Goal: Task Accomplishment & Management: Complete application form

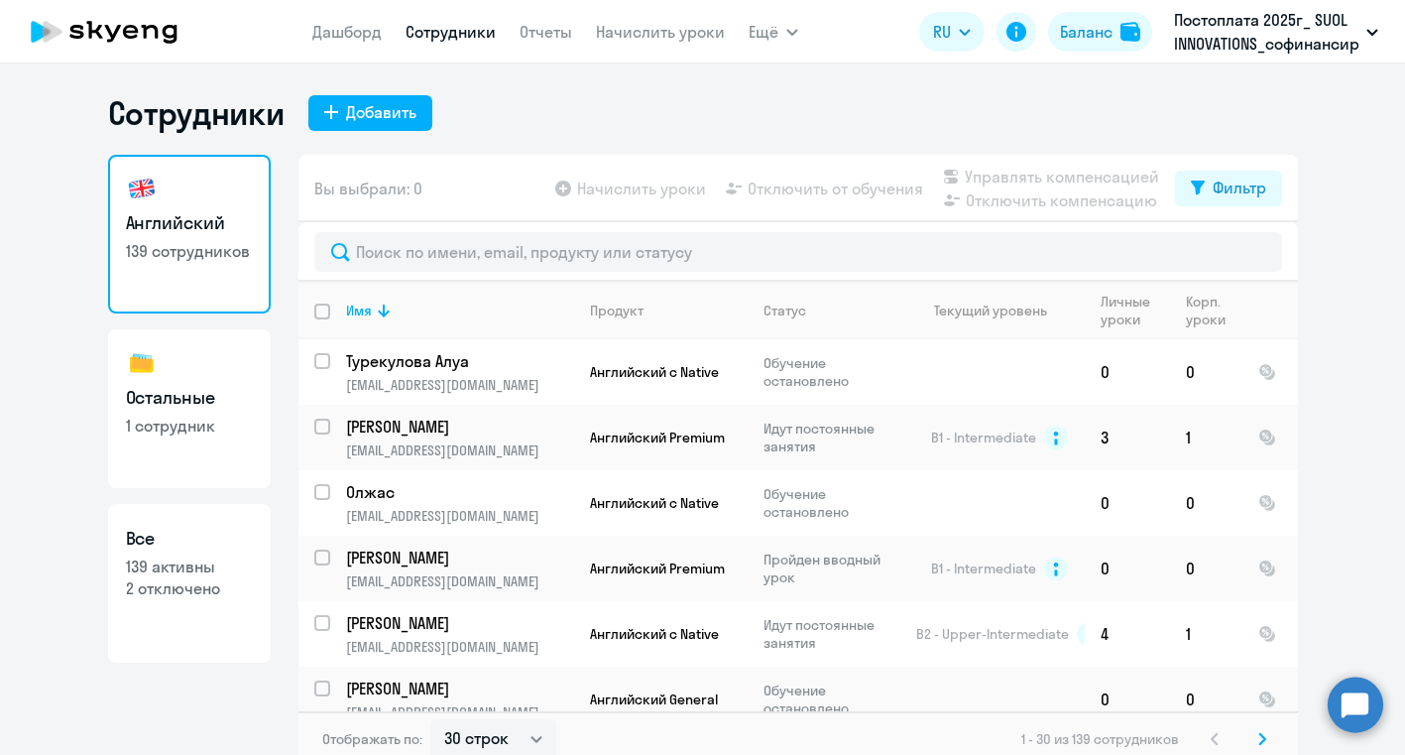
click at [401, 125] on button "Добавить" at bounding box center [370, 113] width 124 height 36
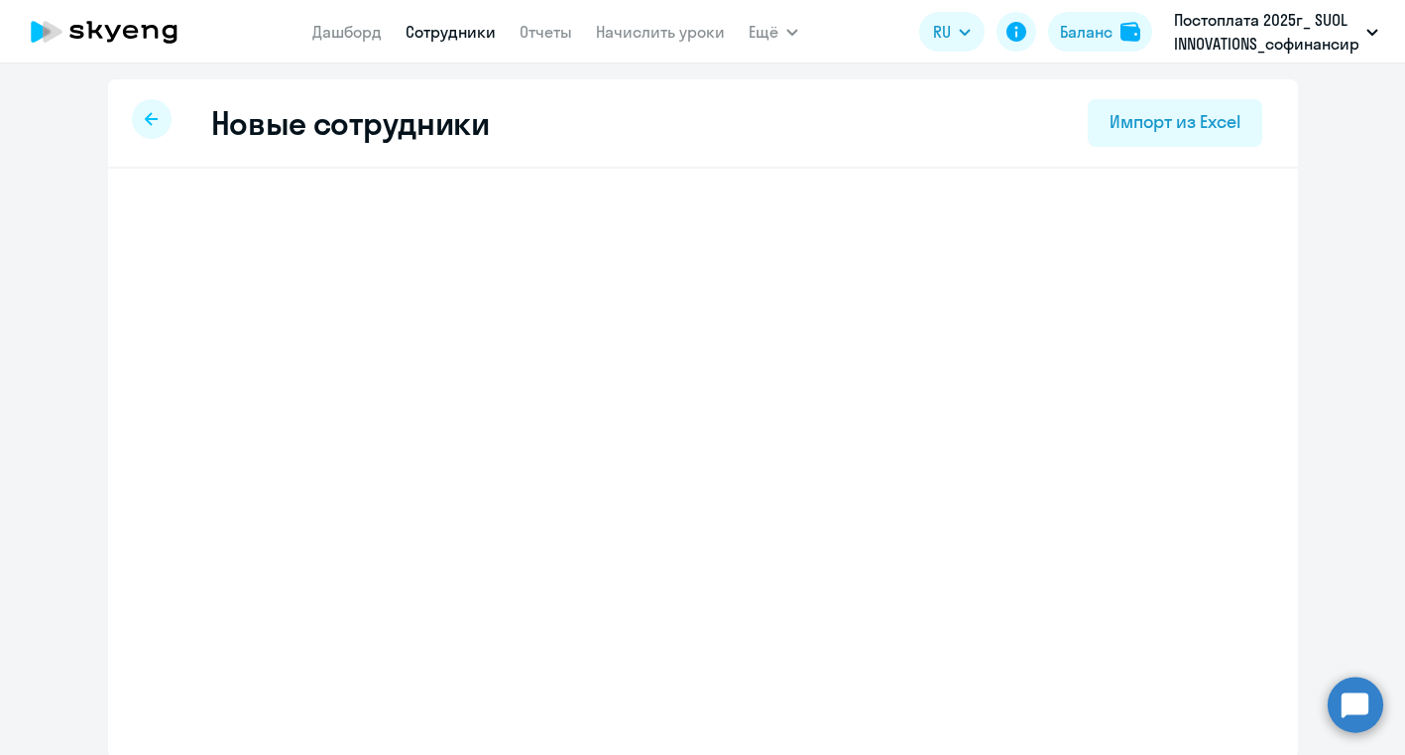
select select "english_adult_not_native_speaker"
select select "5"
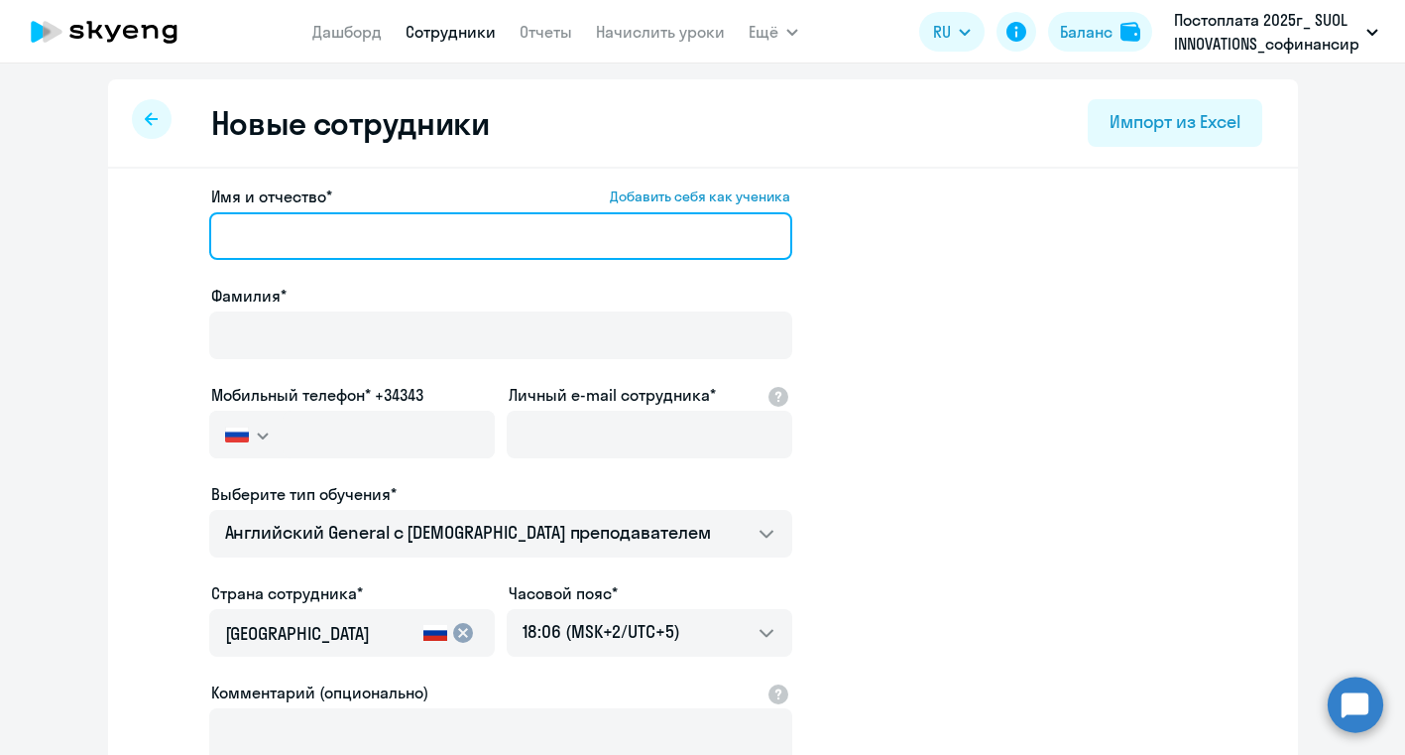
click at [354, 247] on input "Имя и отчество* Добавить себя как ученика" at bounding box center [500, 236] width 583 height 48
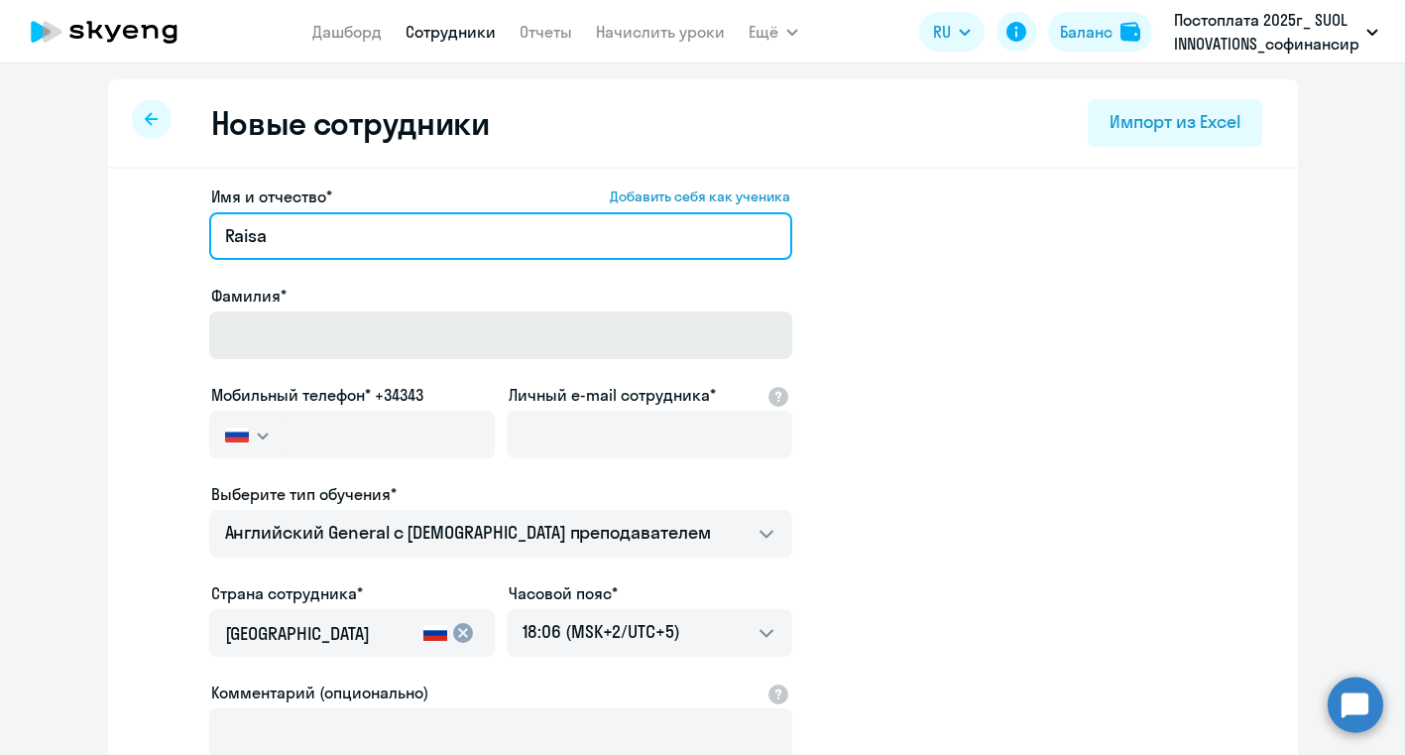
type input "Raisa"
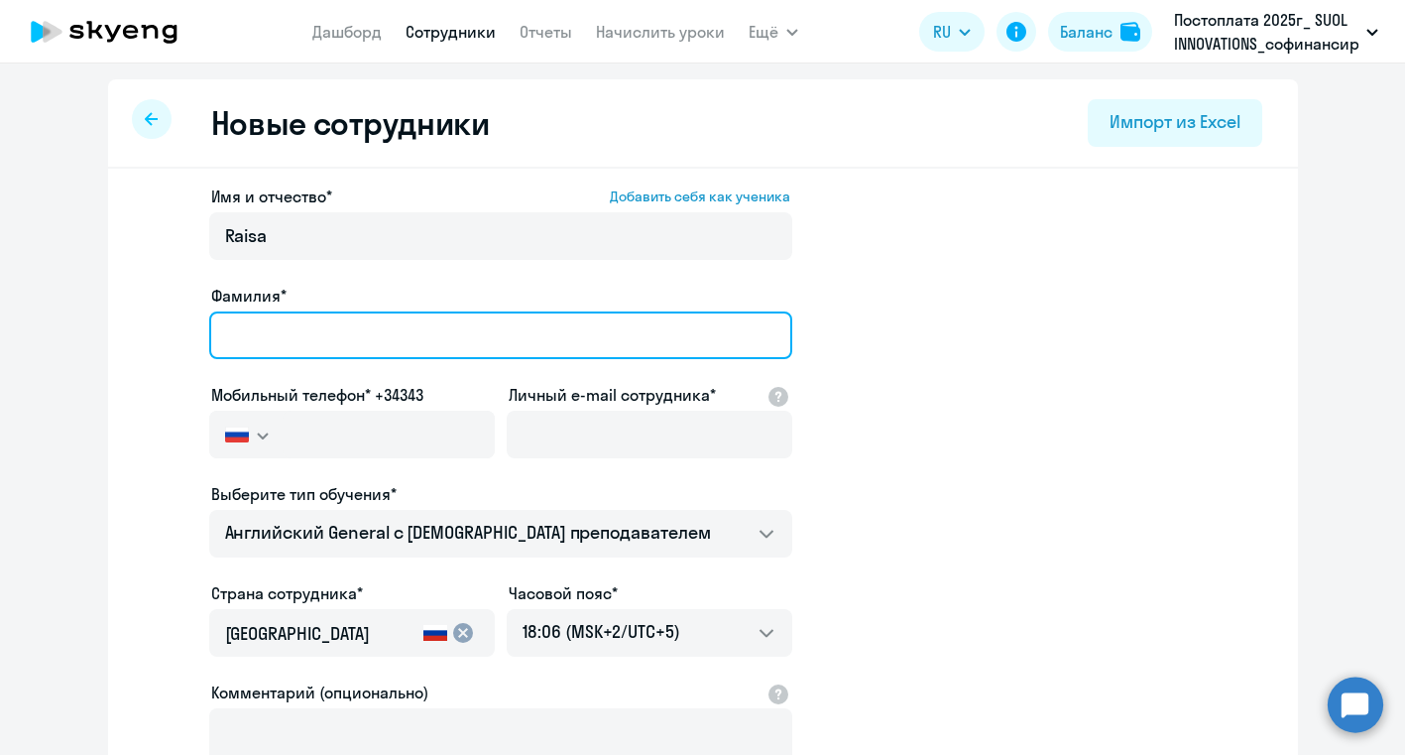
click at [343, 345] on input "Фамилия*" at bounding box center [500, 335] width 583 height 48
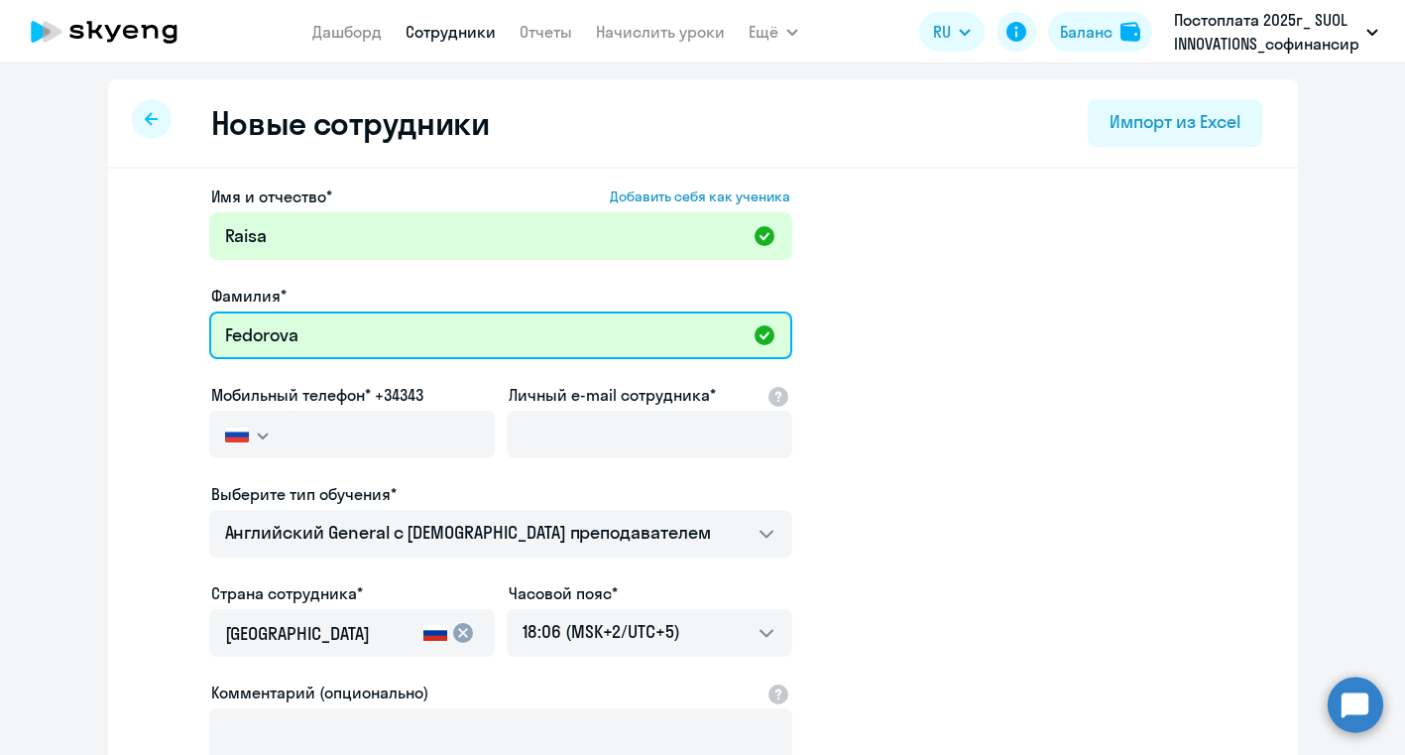
type input "Fedorova"
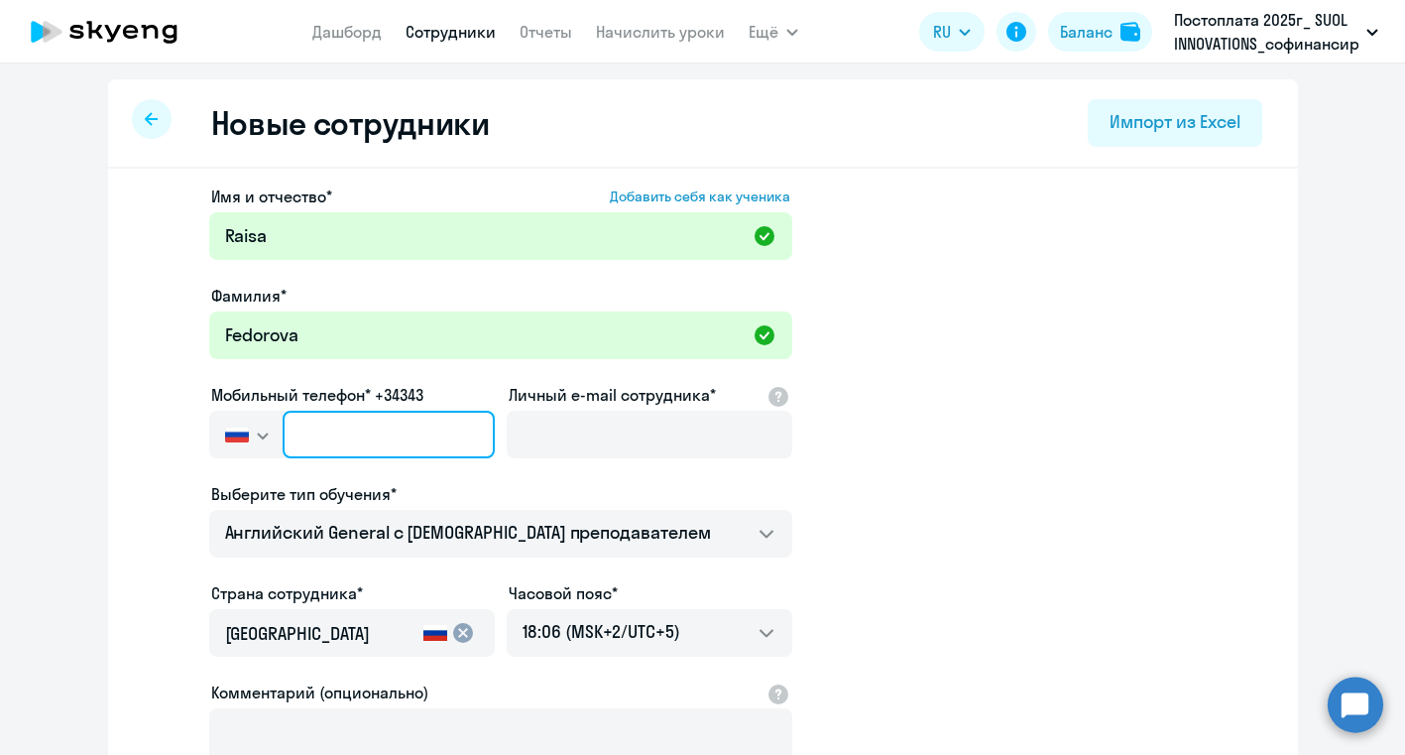
click at [407, 441] on input "text" at bounding box center [388, 435] width 211 height 48
paste input "[PHONE_NUMBER]"
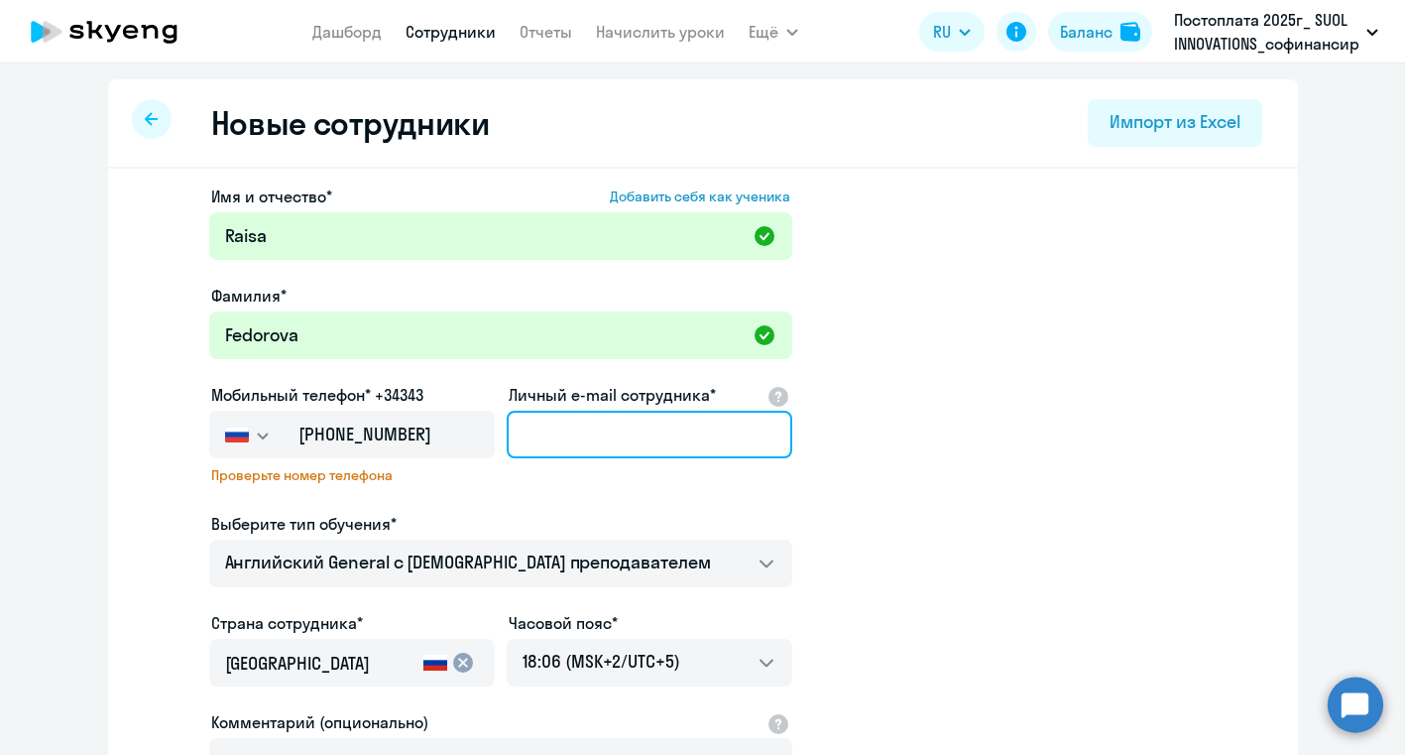
click at [558, 437] on input "Личный e-mail сотрудника*" at bounding box center [650, 435] width 286 height 48
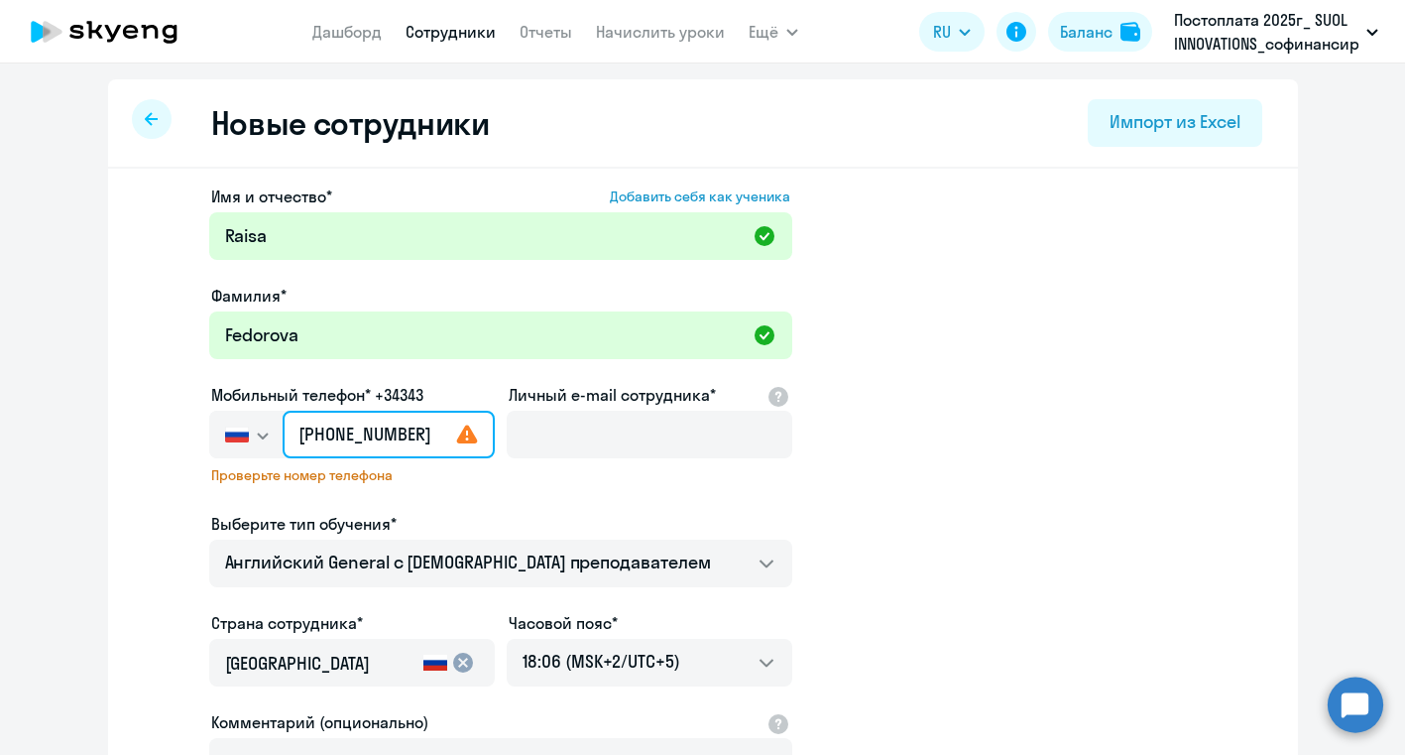
click at [322, 436] on input "[PHONE_NUMBER]" at bounding box center [388, 435] width 211 height 48
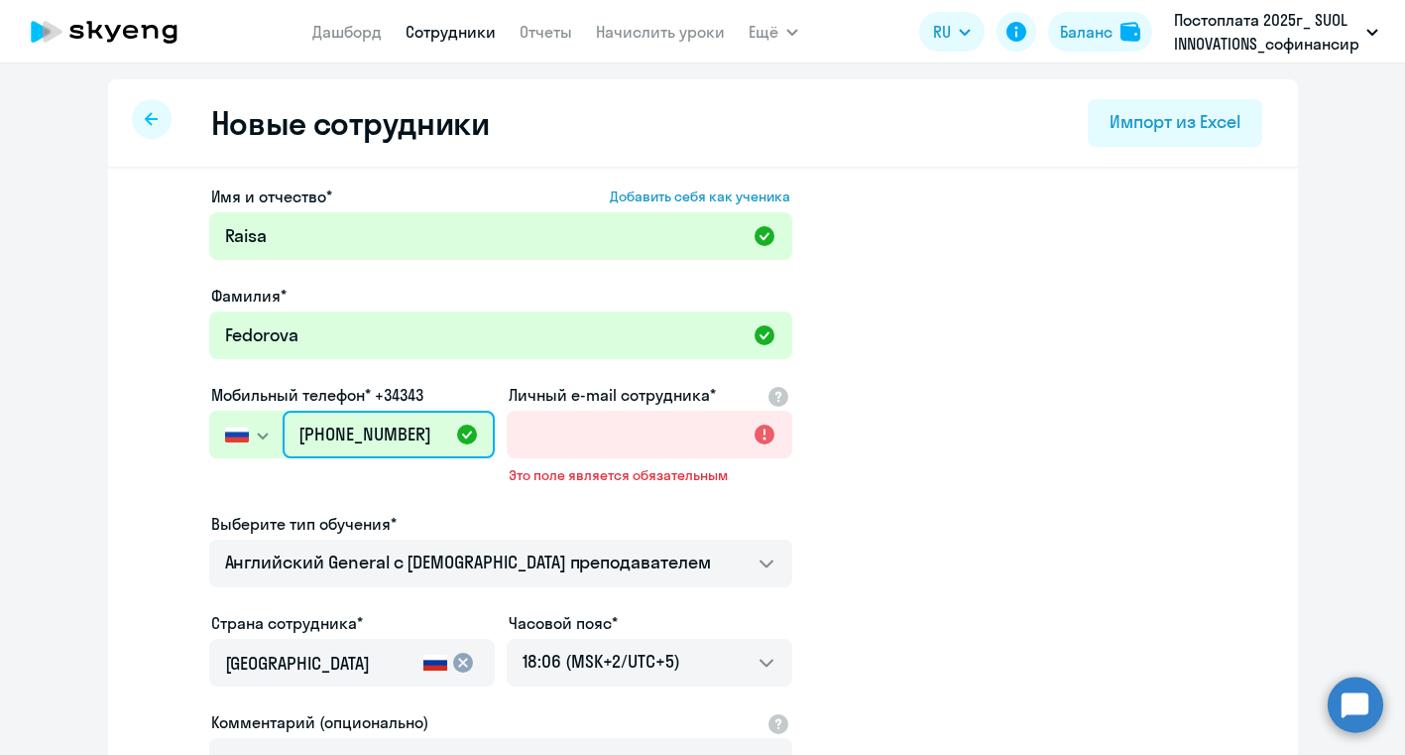
type input "[PHONE_NUMBER]"
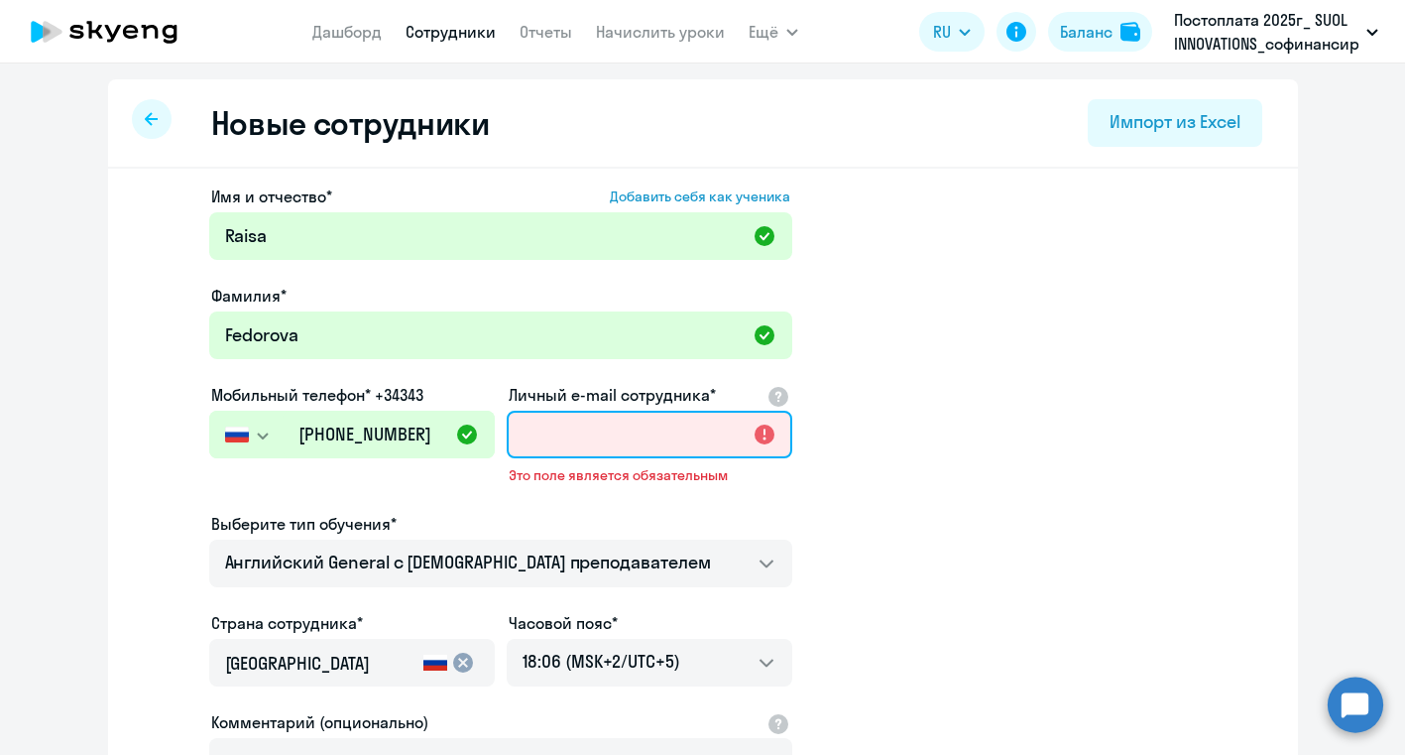
click at [565, 432] on input "Личный e-mail сотрудника*" at bounding box center [650, 435] width 286 height 48
click at [264, 436] on icon "button" at bounding box center [263, 435] width 10 height 5
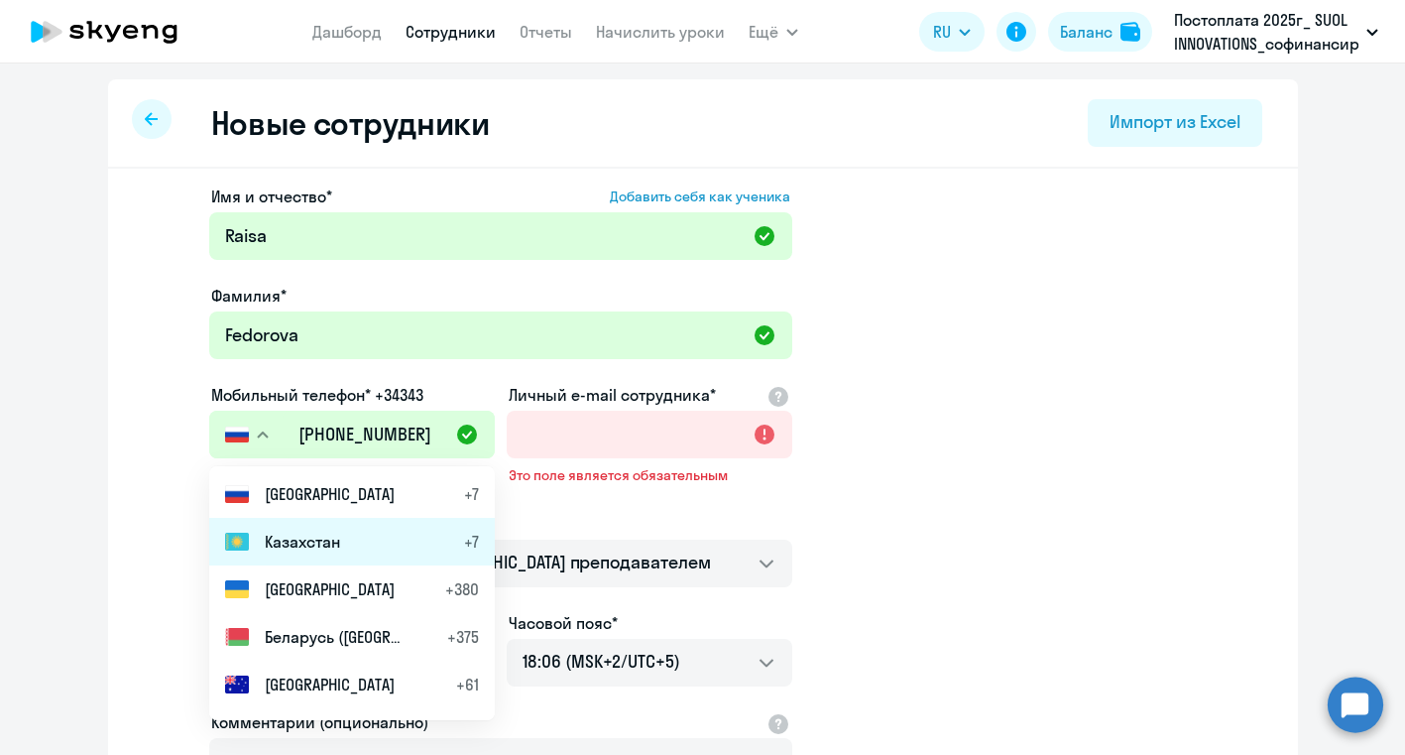
click at [280, 534] on span "Казахстан" at bounding box center [302, 542] width 75 height 24
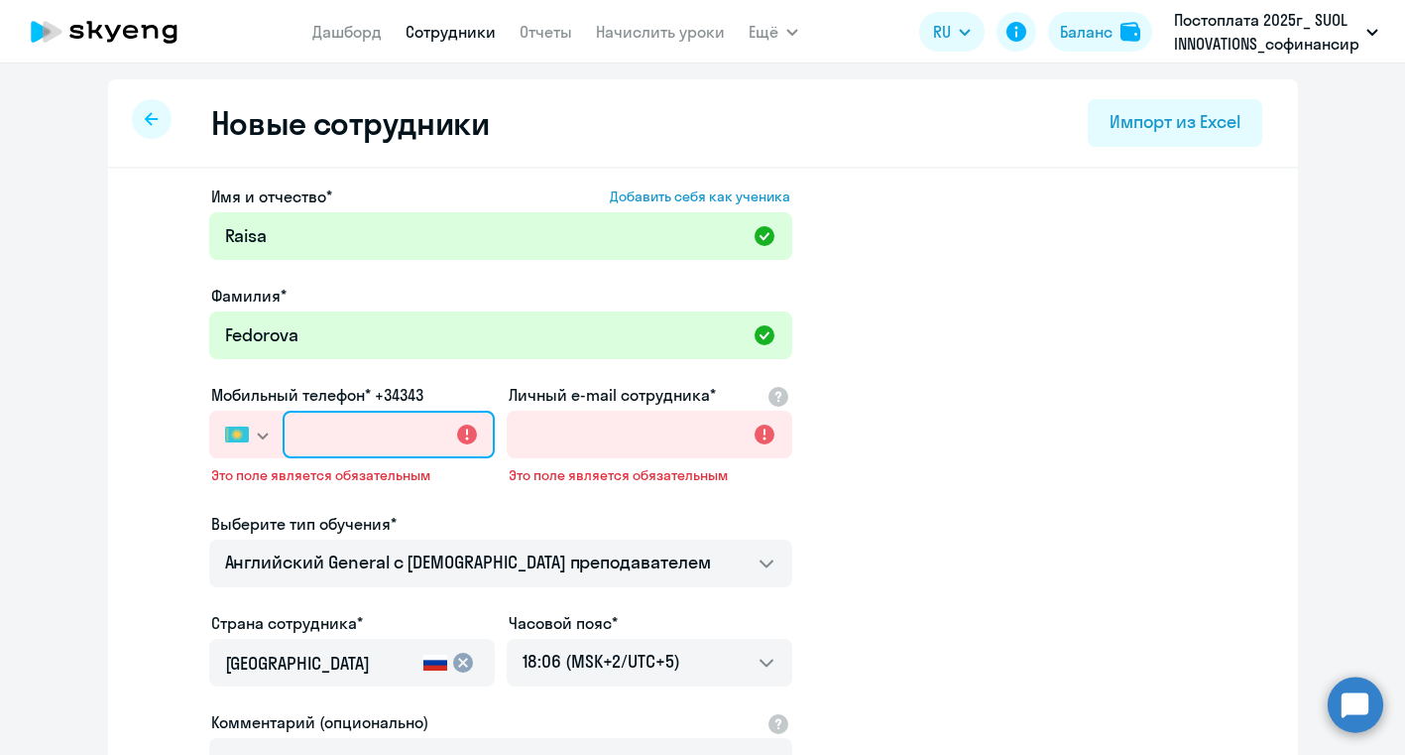
click at [330, 435] on input "text" at bounding box center [388, 435] width 211 height 48
paste input "[PHONE_NUMBER]"
type input "[PHONE_NUMBER]"
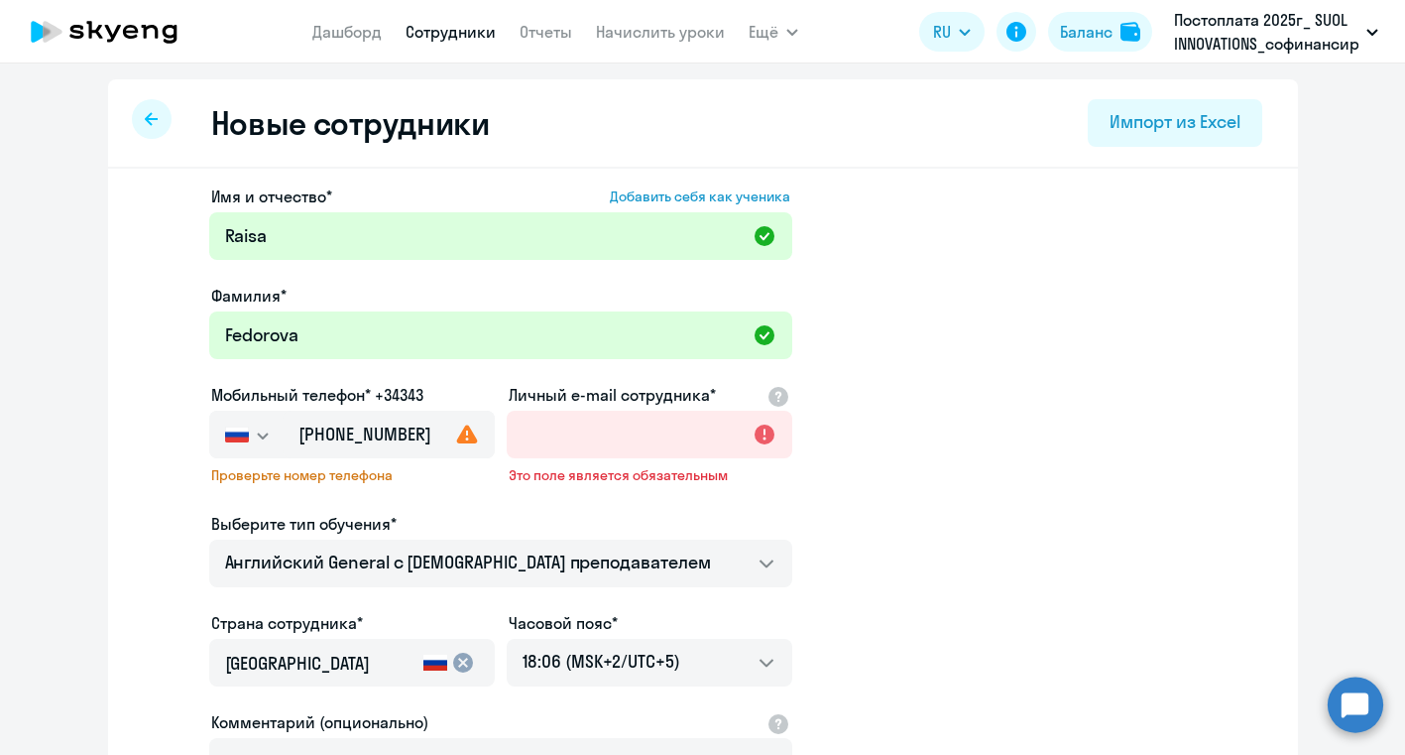
click at [266, 434] on icon "button" at bounding box center [263, 435] width 10 height 5
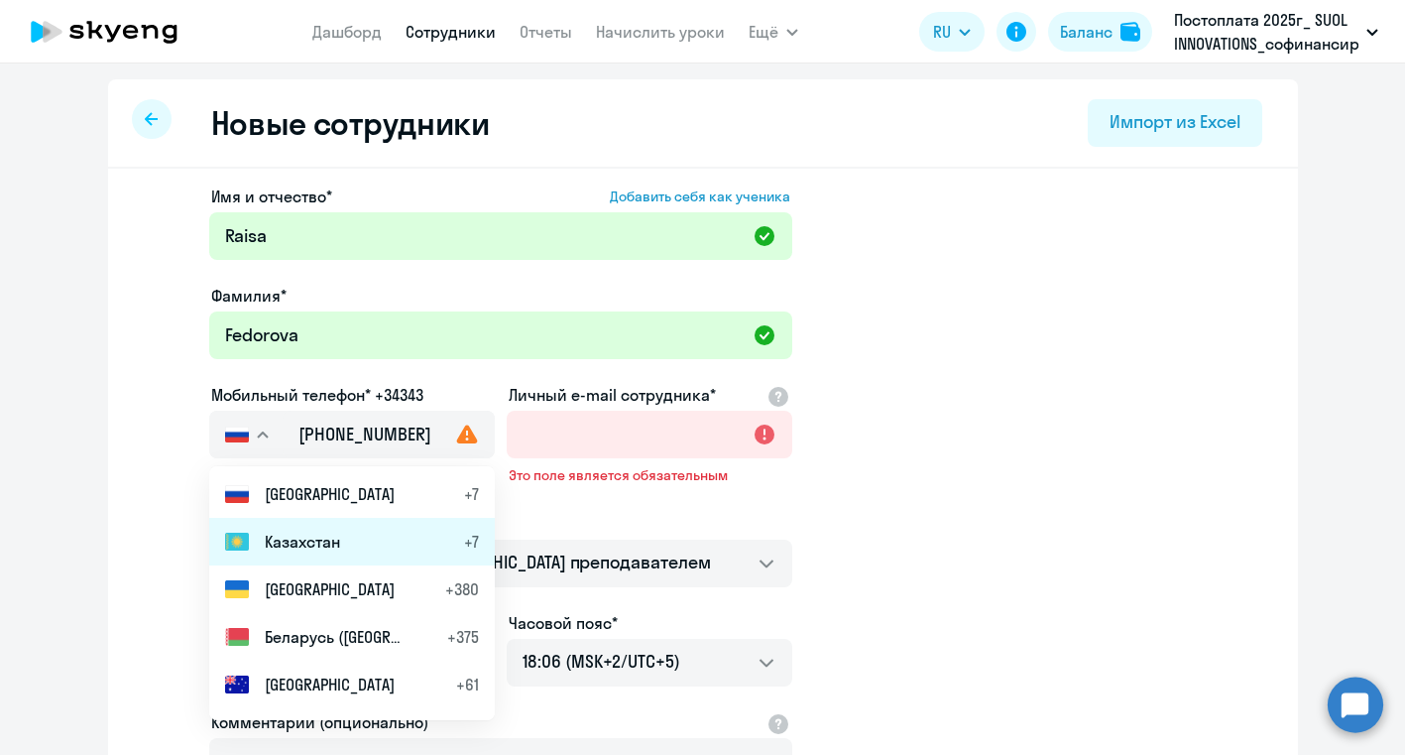
click at [269, 530] on span "Казахстан" at bounding box center [302, 542] width 75 height 24
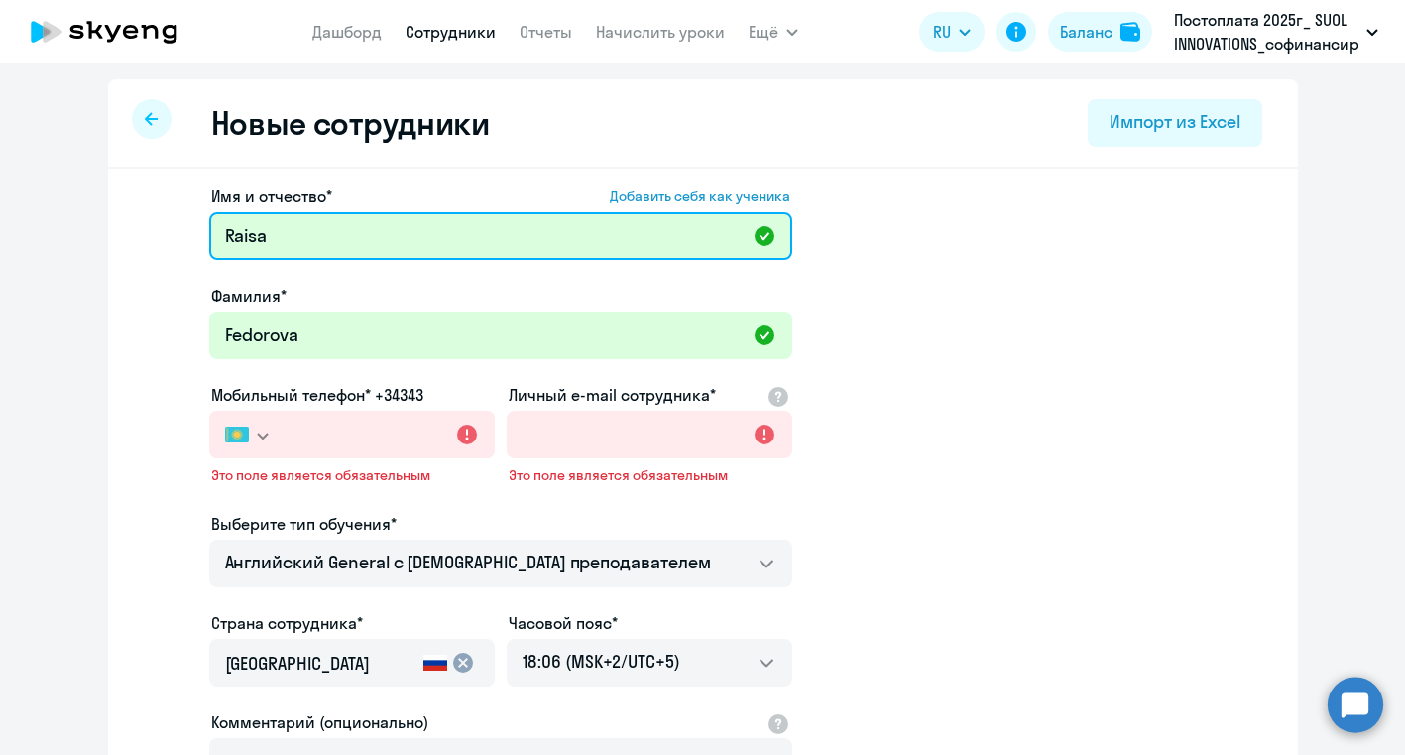
click at [349, 237] on input "Raisa" at bounding box center [500, 236] width 583 height 48
paste input "7072558079"
click at [277, 239] on input "Raisa 7072558079" at bounding box center [500, 236] width 583 height 48
drag, startPoint x: 386, startPoint y: 236, endPoint x: 277, endPoint y: 237, distance: 109.1
click at [277, 237] on input "Raisa 87072558079" at bounding box center [500, 236] width 583 height 48
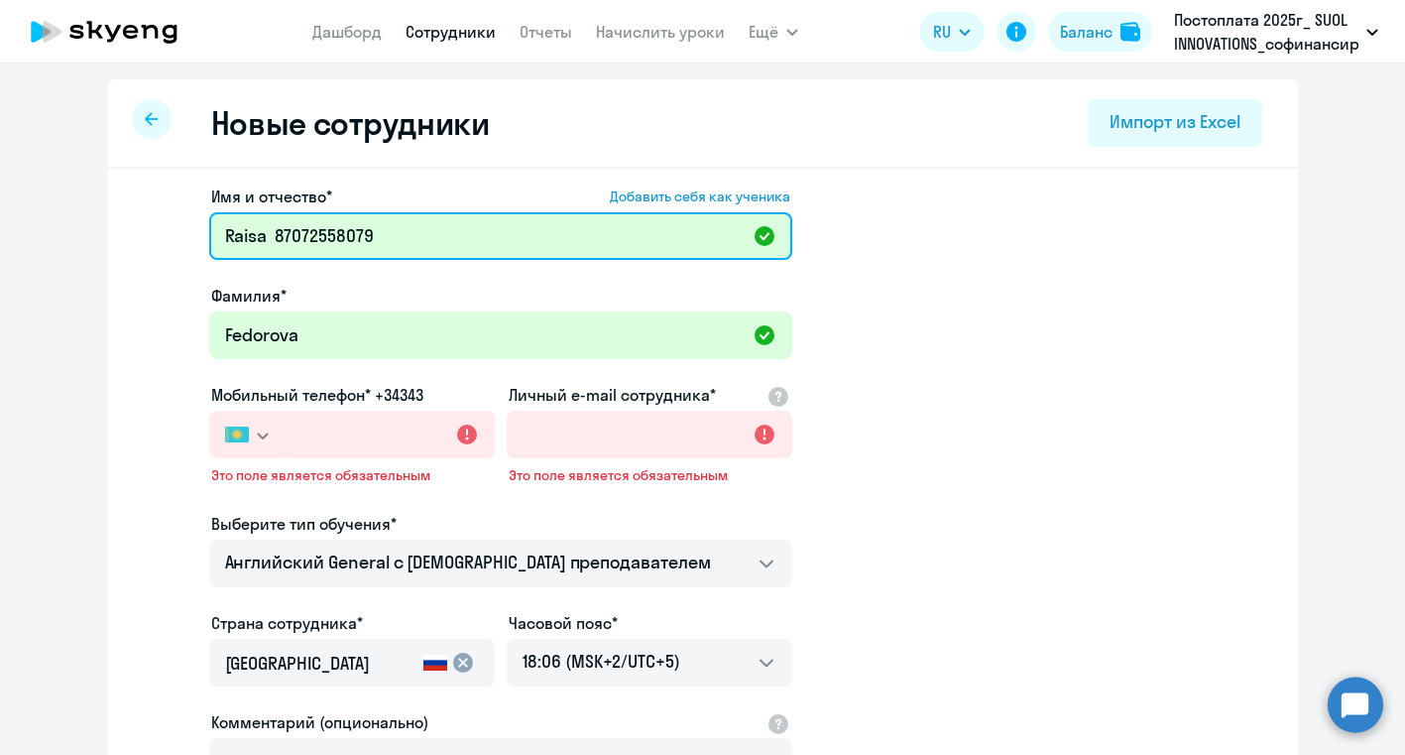
type input "Raisa 87072558079"
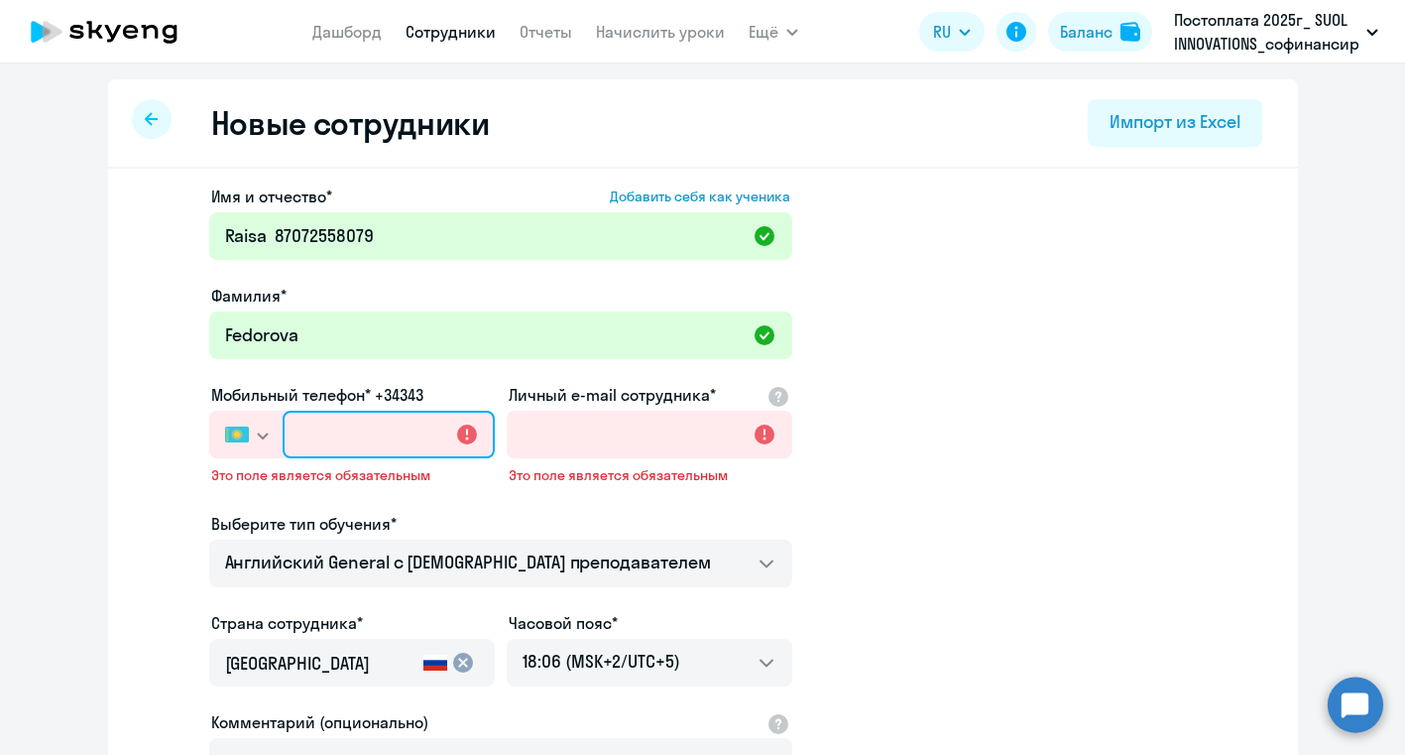
click at [324, 444] on input "text" at bounding box center [388, 435] width 211 height 48
paste input "[PHONE_NUMBER]"
type input "[PHONE_NUMBER]"
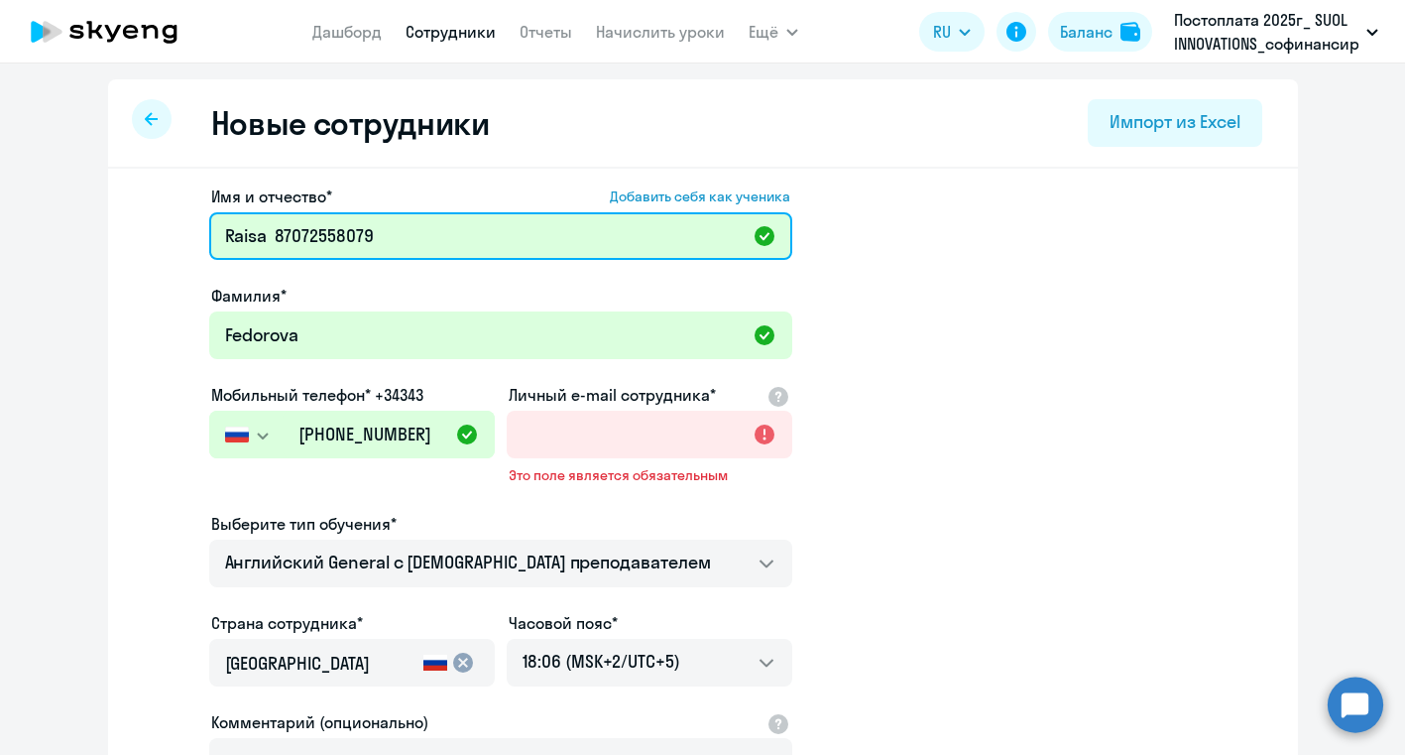
click at [390, 247] on input "Raisa 87072558079" at bounding box center [500, 236] width 583 height 48
type input "Raisa"
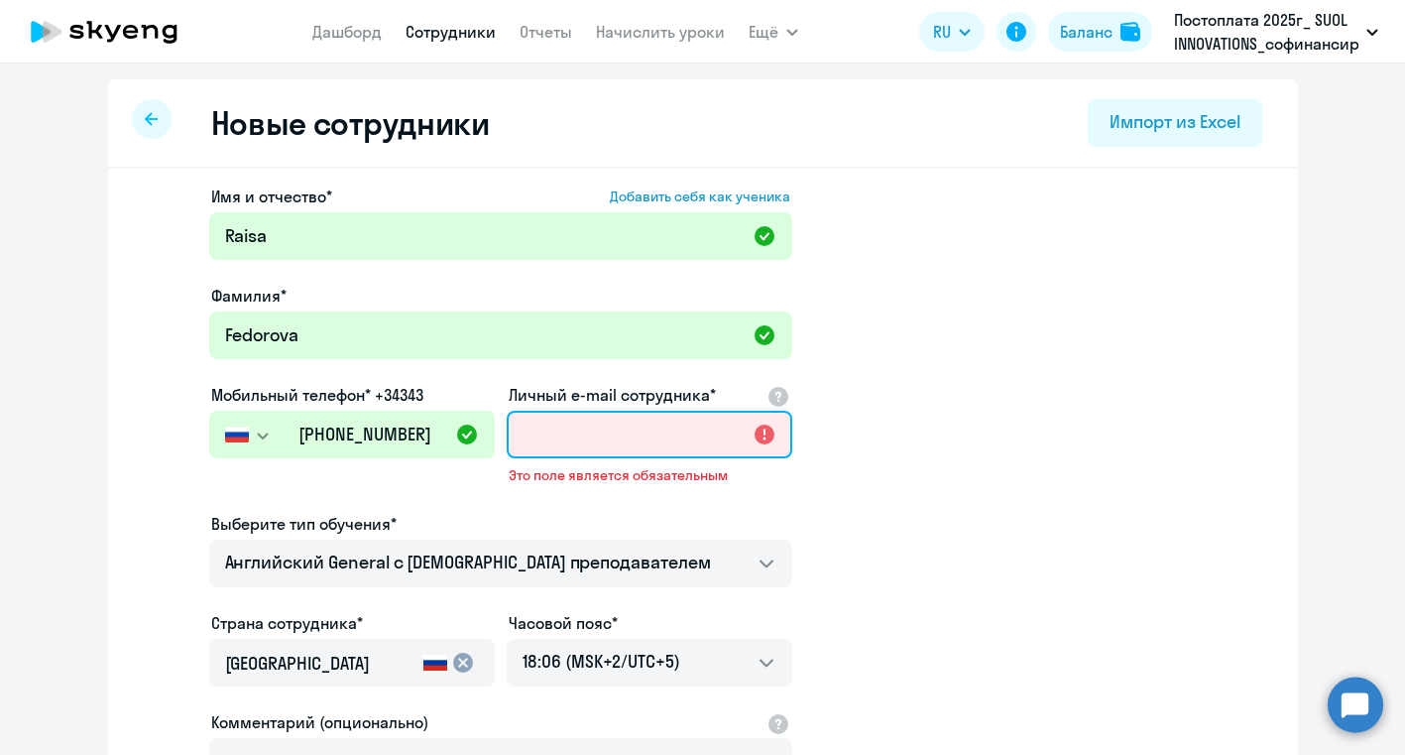
click at [619, 423] on input "Личный e-mail сотрудника*" at bounding box center [650, 435] width 286 height 48
paste input "[EMAIL_ADDRESS][DOMAIN_NAME]"
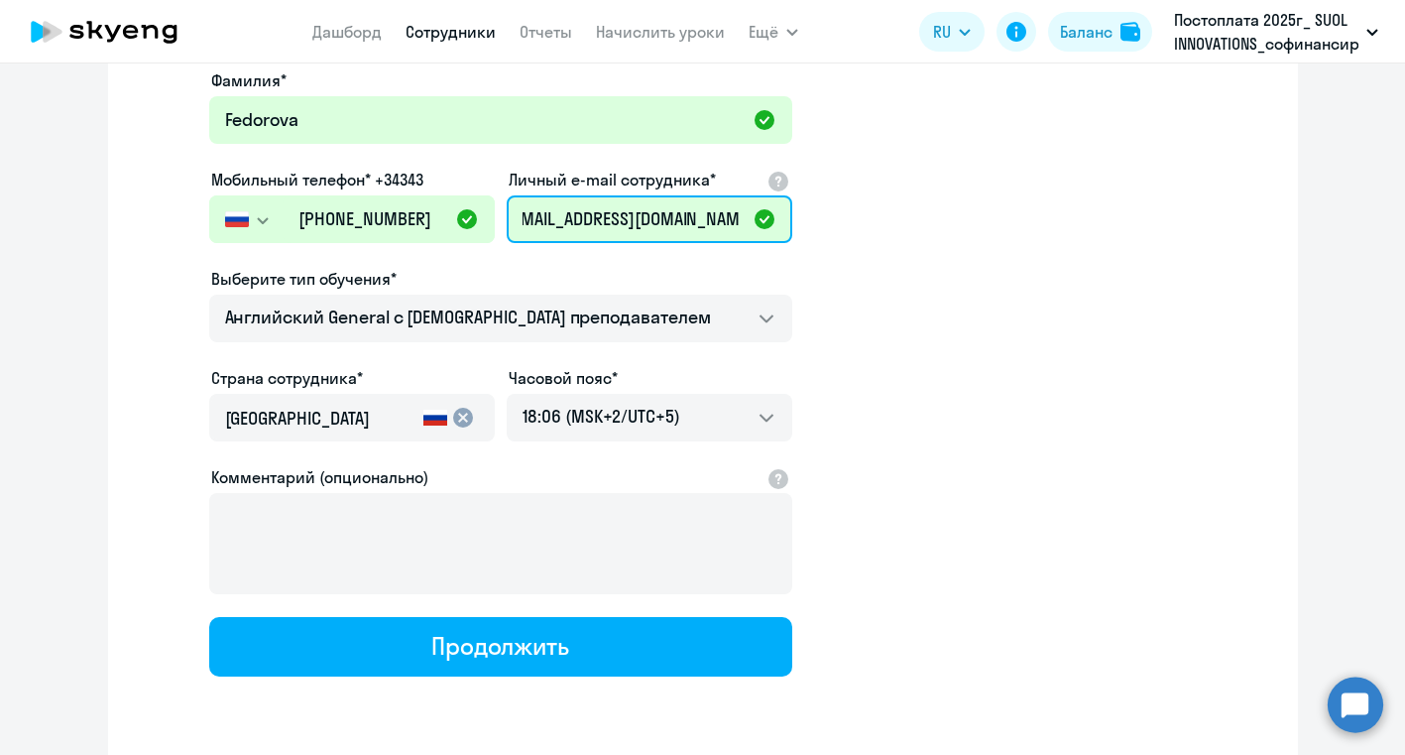
scroll to position [234, 0]
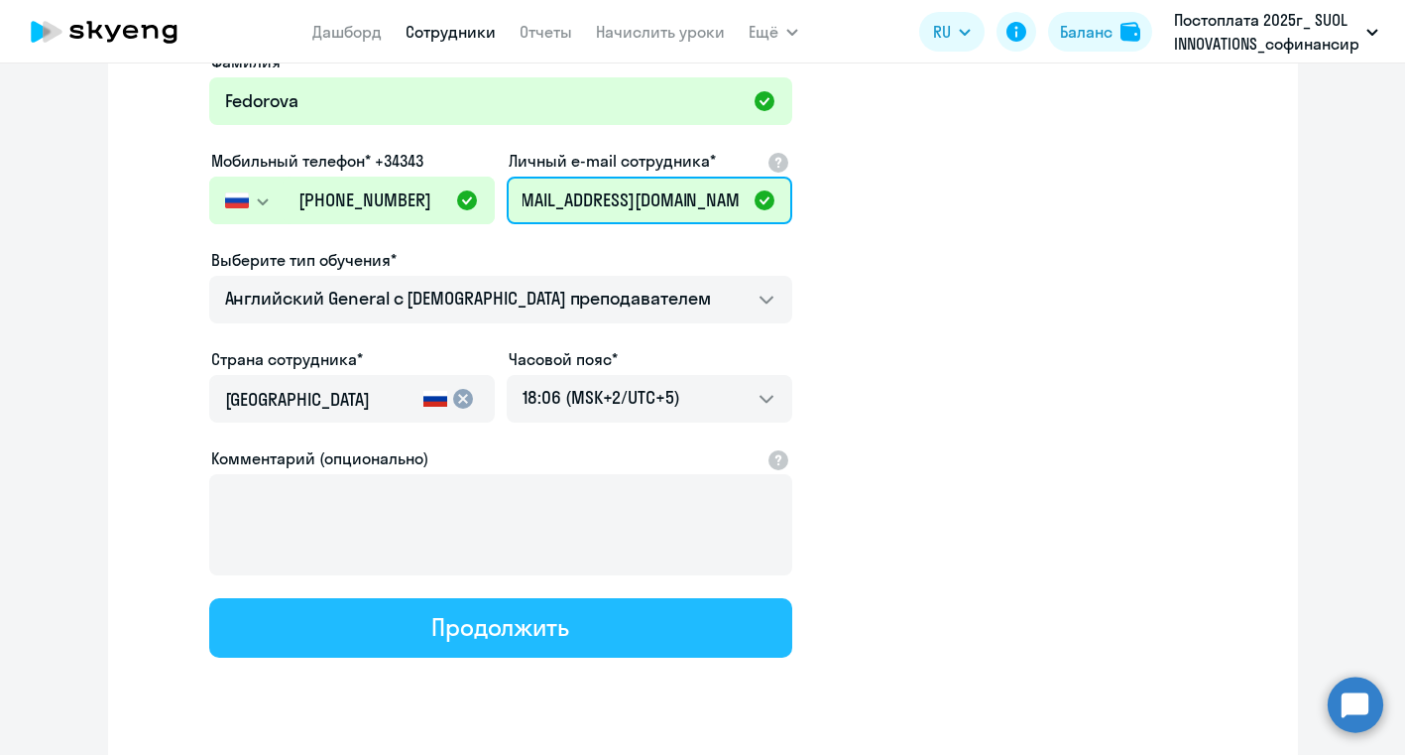
type input "[EMAIL_ADDRESS][DOMAIN_NAME]"
click at [506, 626] on div "Продолжить" at bounding box center [500, 627] width 138 height 32
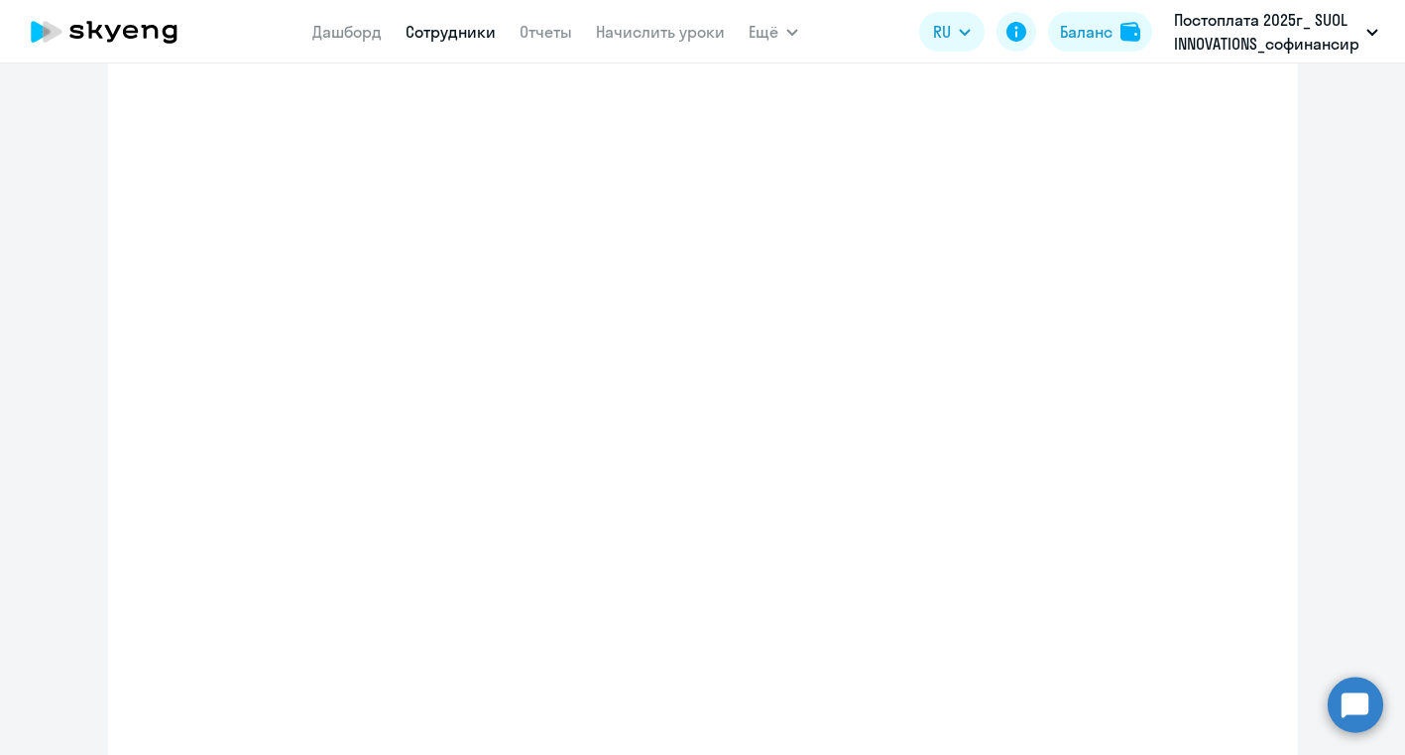
select select "english_adult_not_native_speaker"
select select "5"
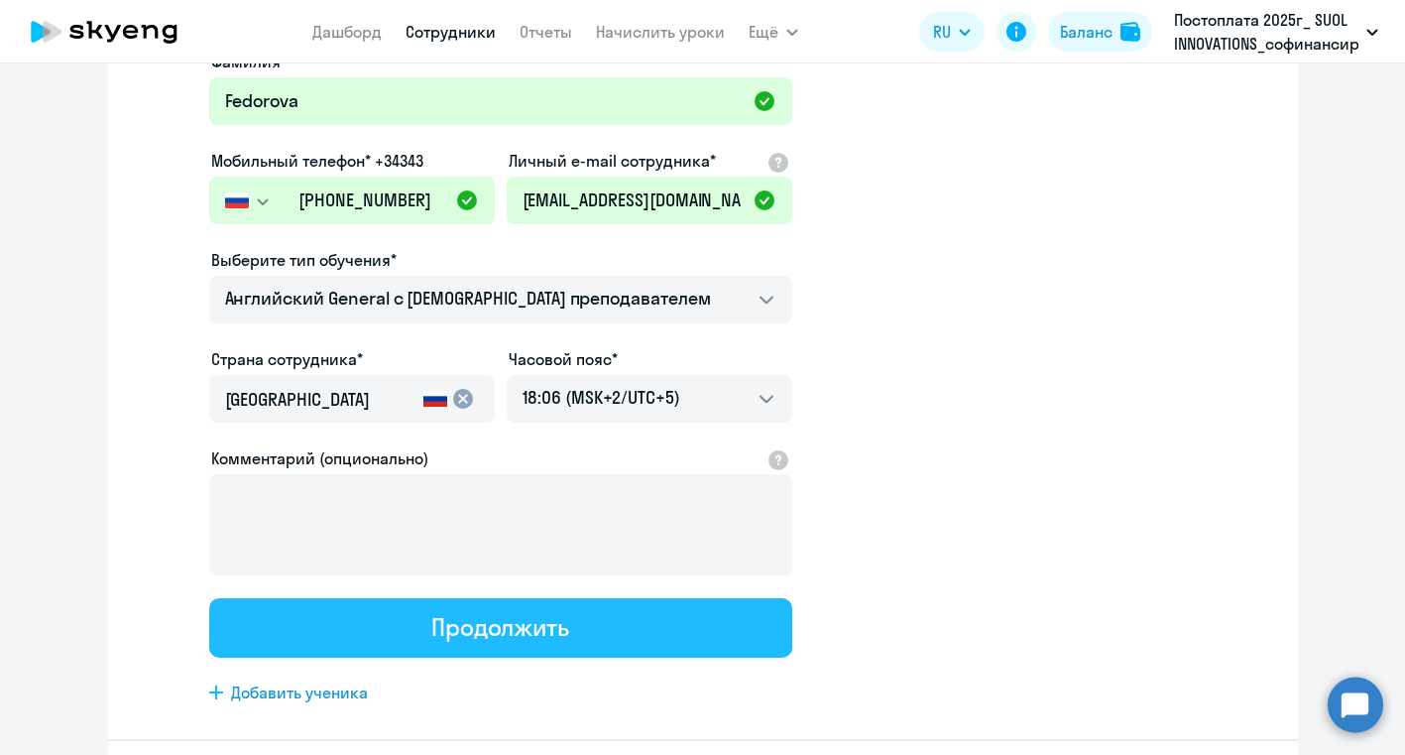
scroll to position [0, 0]
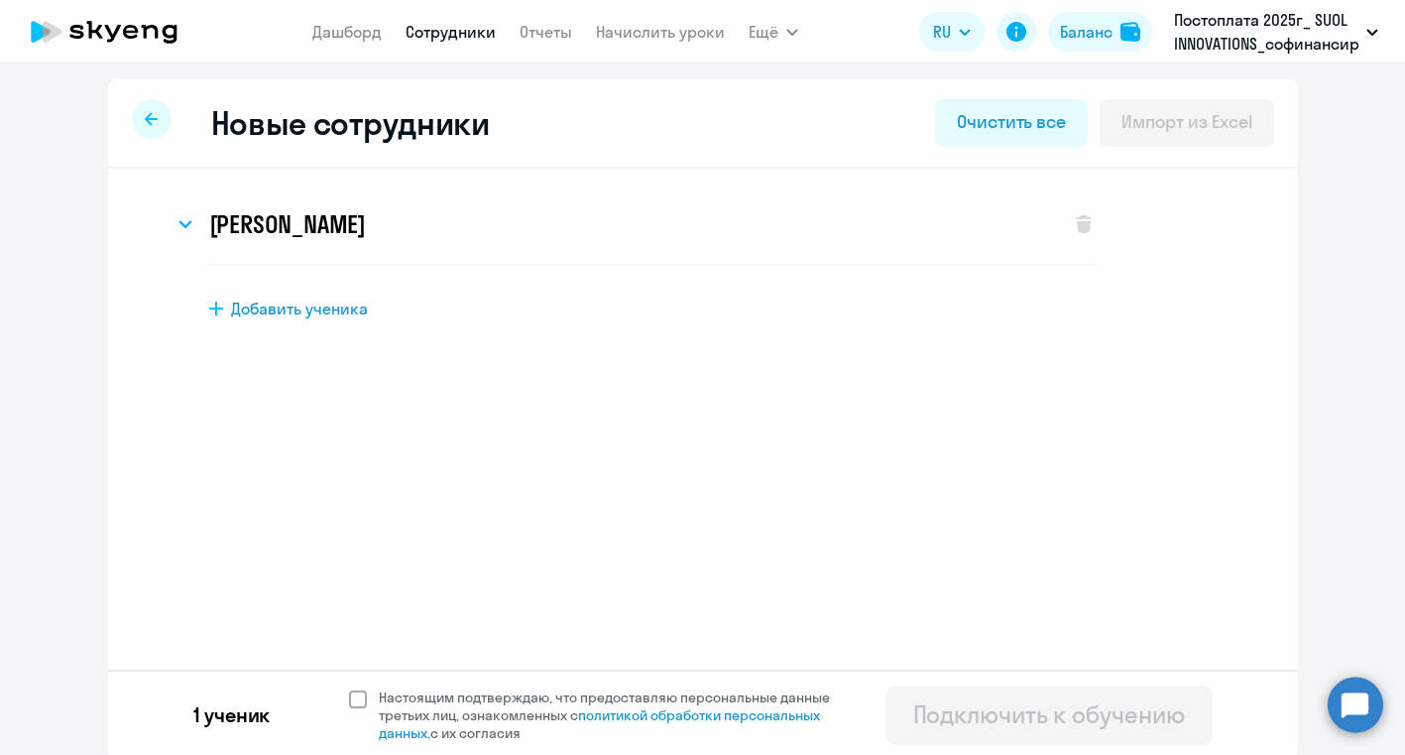
click at [363, 699] on span at bounding box center [358, 699] width 18 height 18
click at [349, 688] on input "Настоящим подтверждаю, что предоставляю персональные данные третьих лиц, ознако…" at bounding box center [348, 687] width 1 height 1
checkbox input "true"
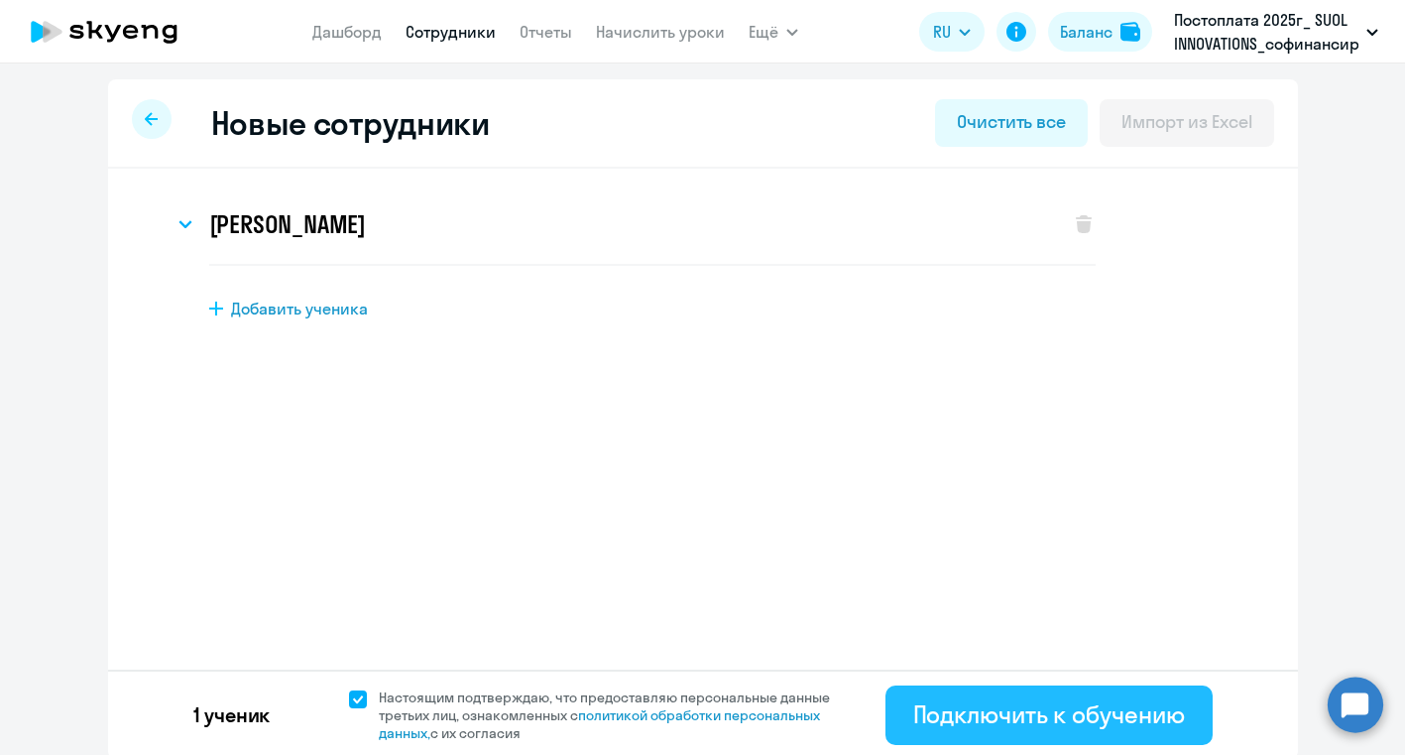
click at [996, 728] on div "Подключить к обучению" at bounding box center [1049, 714] width 272 height 32
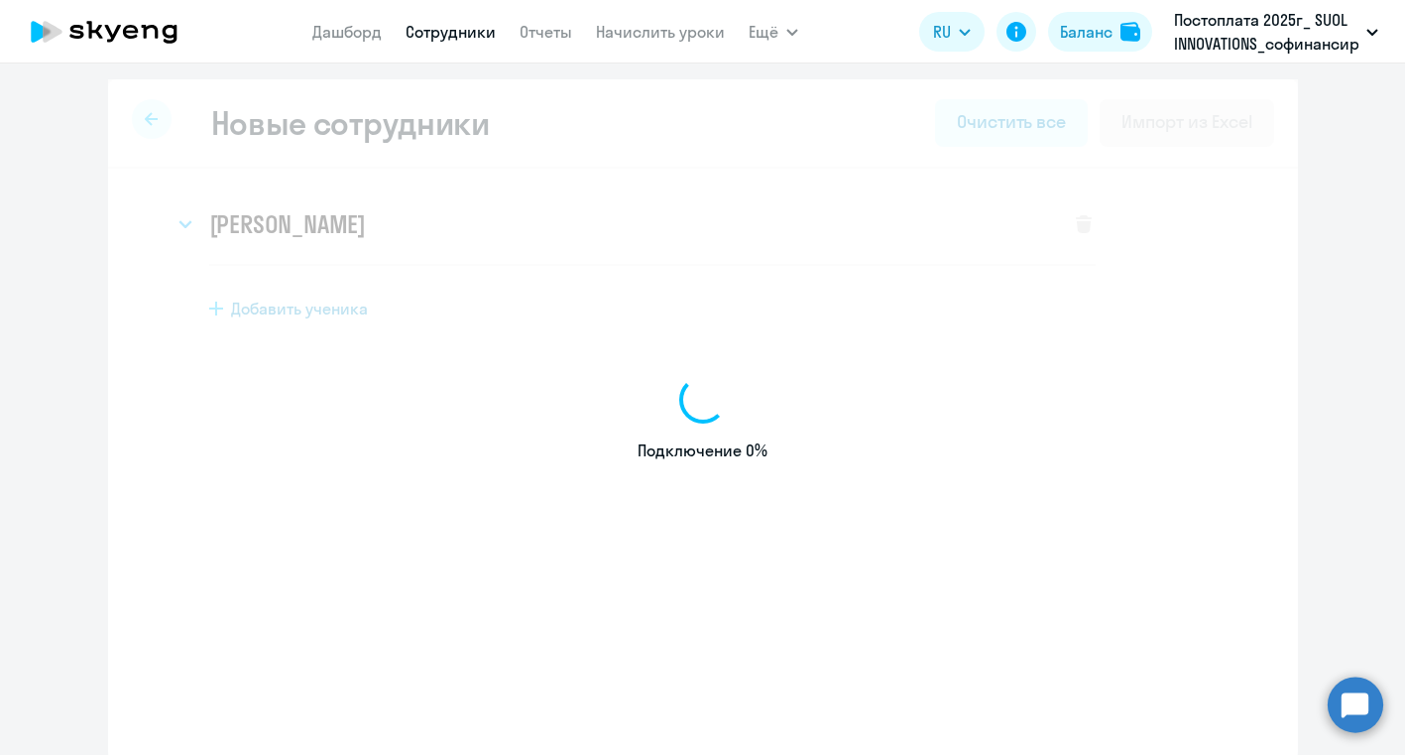
select select "english_adult_not_native_speaker"
select select "5"
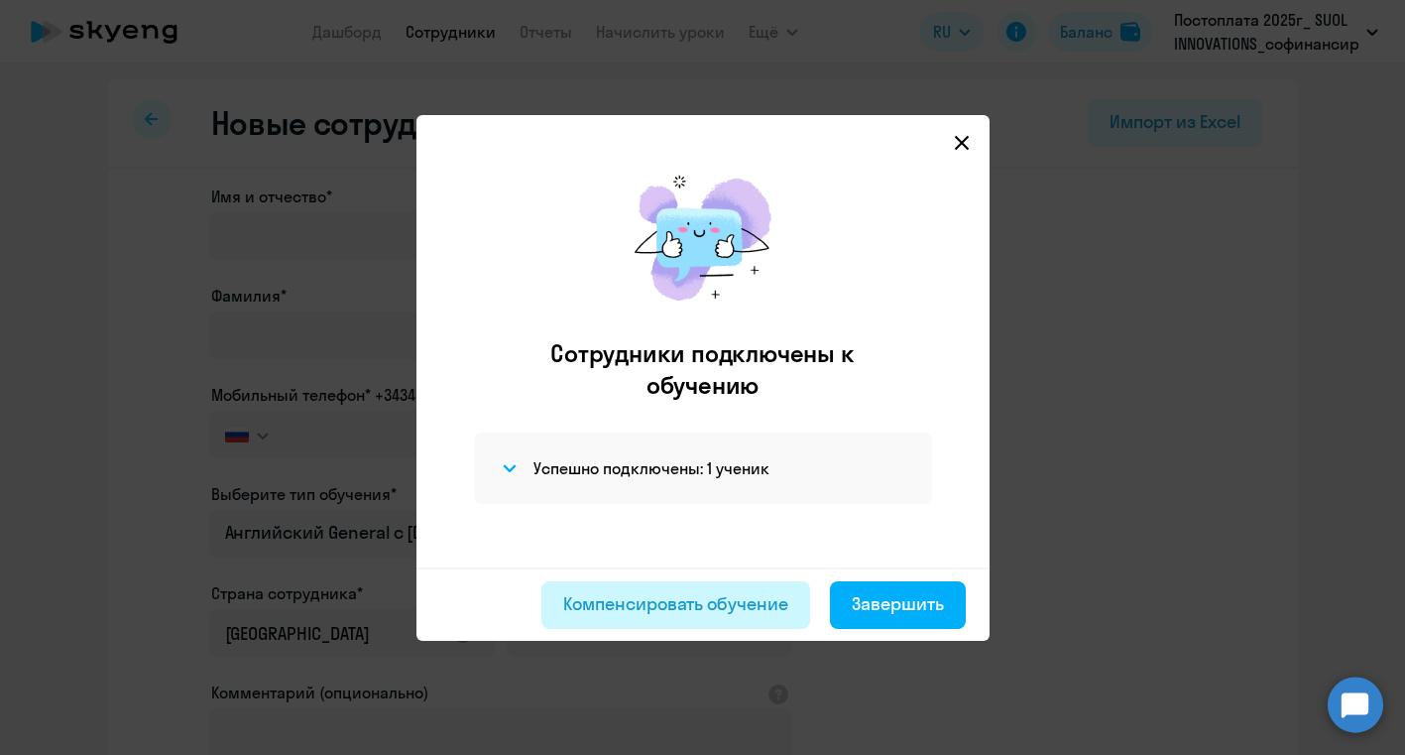
click at [710, 609] on div "Компенсировать обучение" at bounding box center [675, 604] width 225 height 26
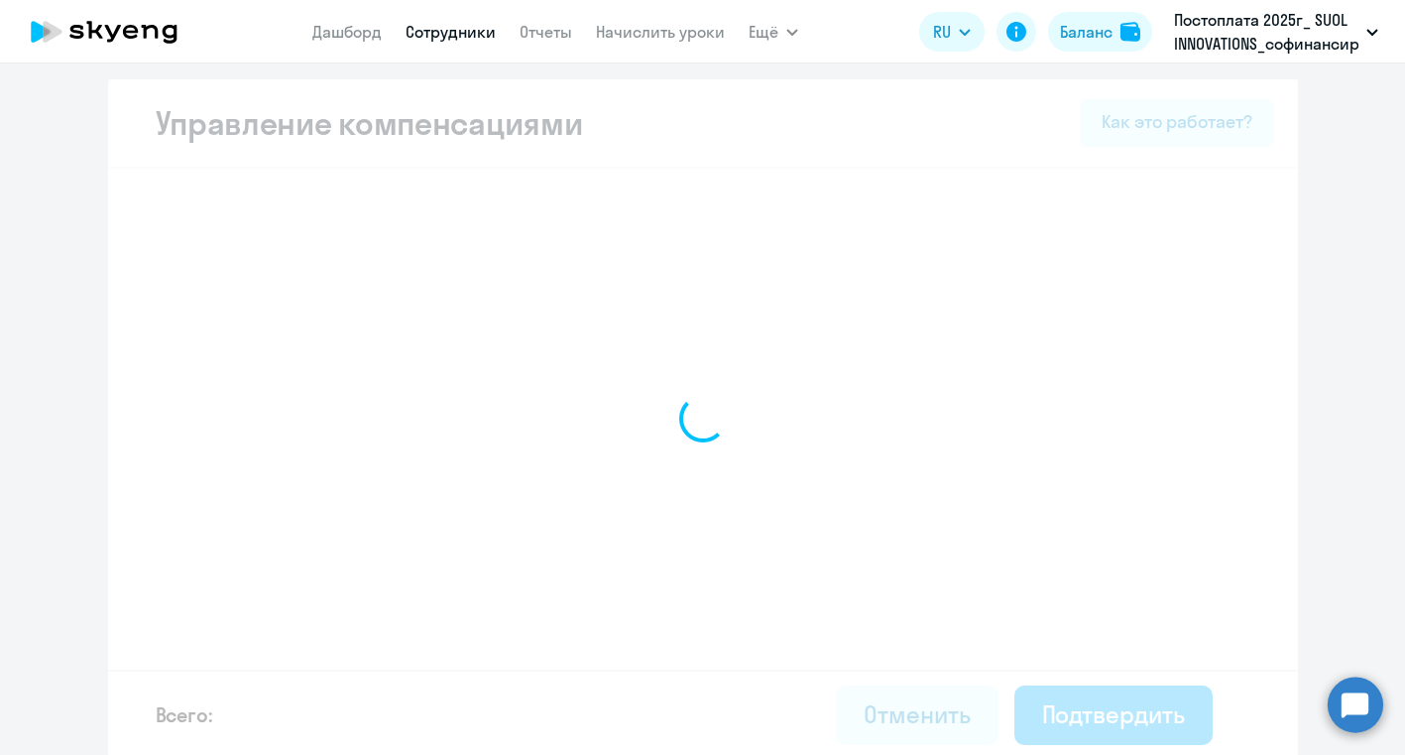
select select "MONTHLY"
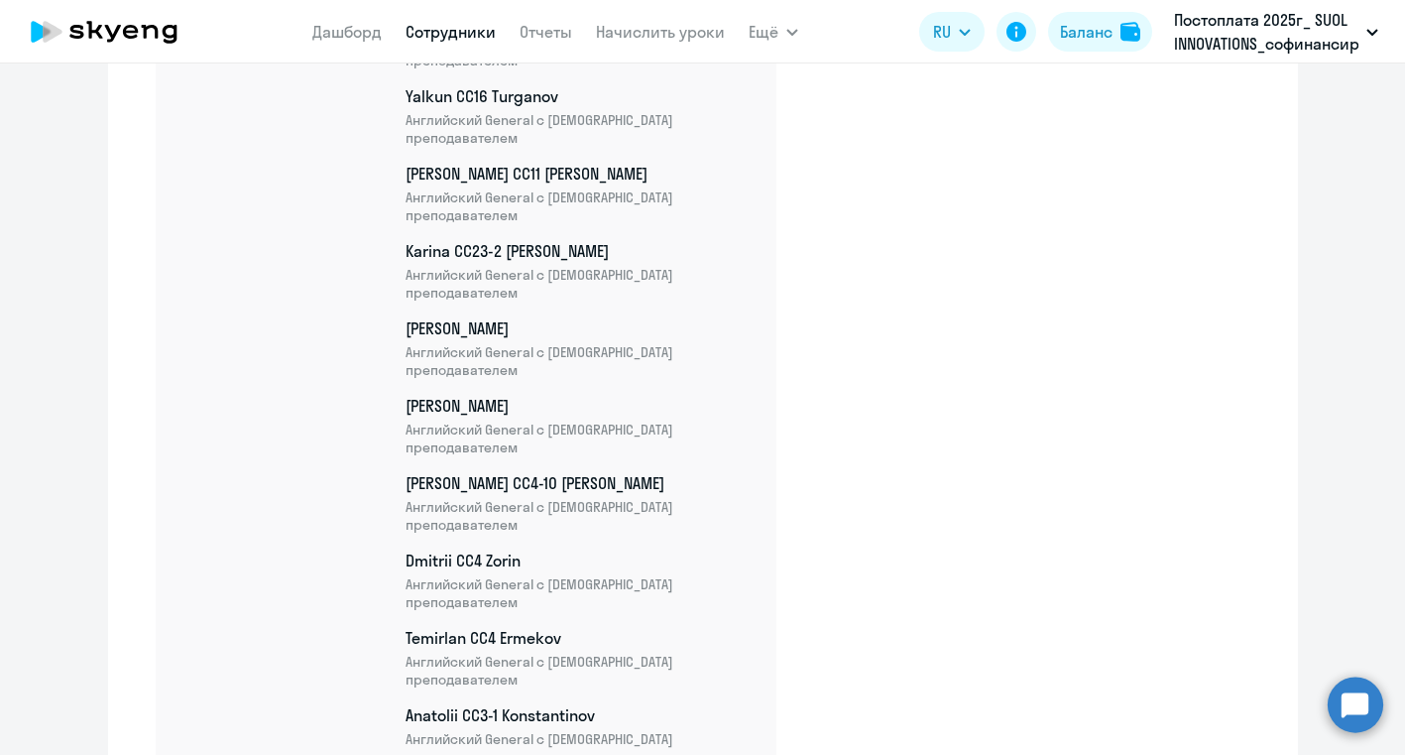
scroll to position [11054, 0]
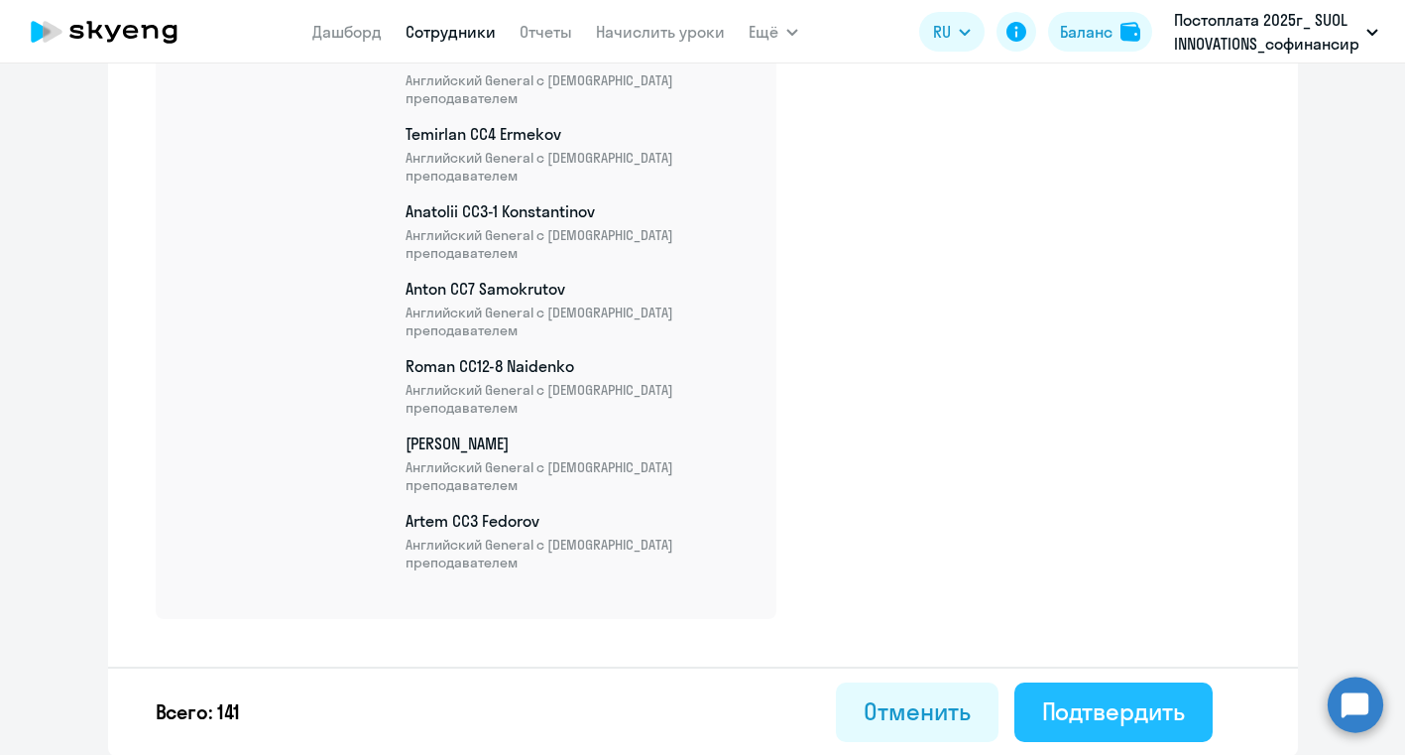
click at [1127, 711] on div "Подтвердить" at bounding box center [1113, 711] width 143 height 32
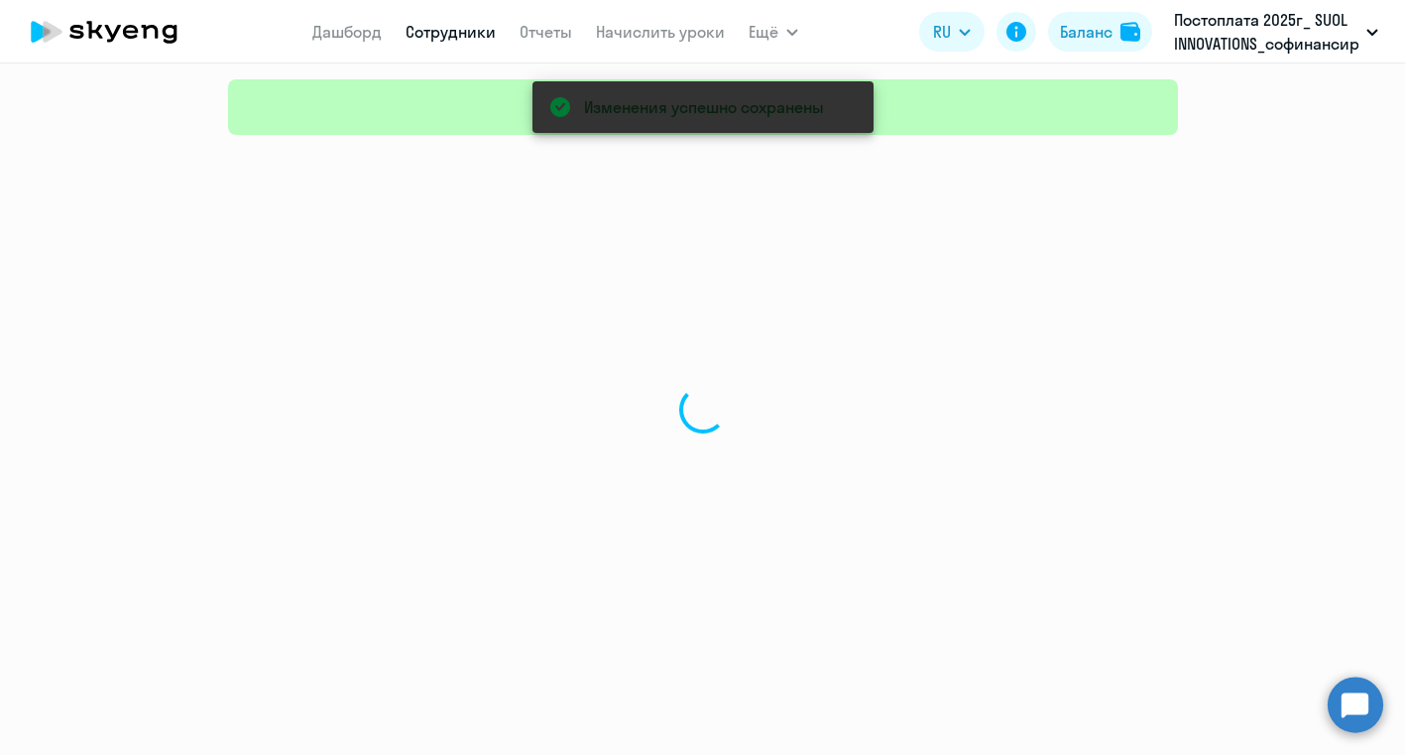
select select "30"
